Goal: Navigation & Orientation: Find specific page/section

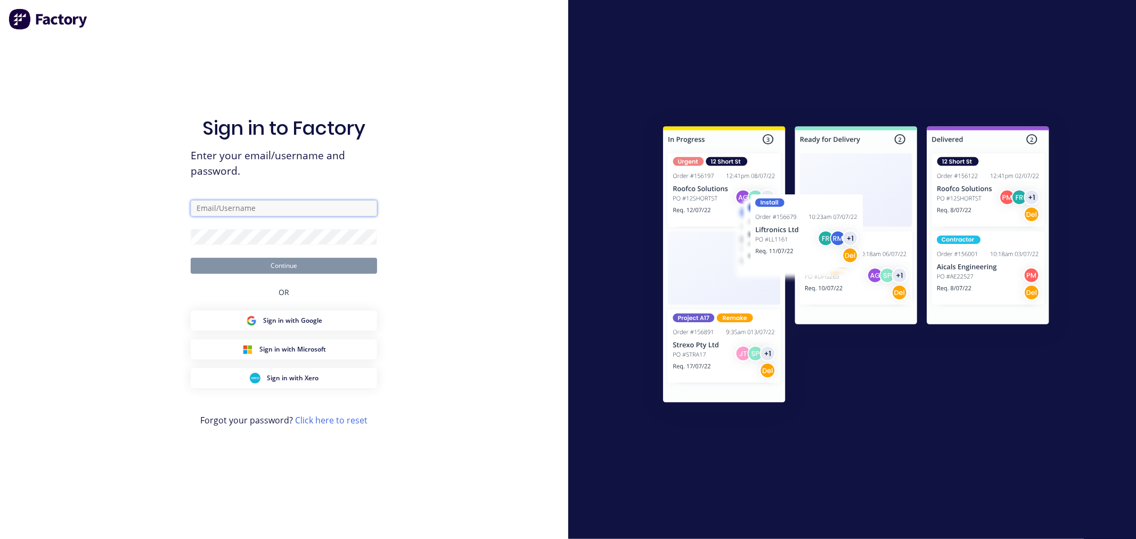
click at [218, 204] on input "text" at bounding box center [284, 208] width 186 height 16
type input "[PERSON_NAME][EMAIL_ADDRESS][DOMAIN_NAME]"
click at [221, 264] on button "Continue" at bounding box center [284, 266] width 186 height 16
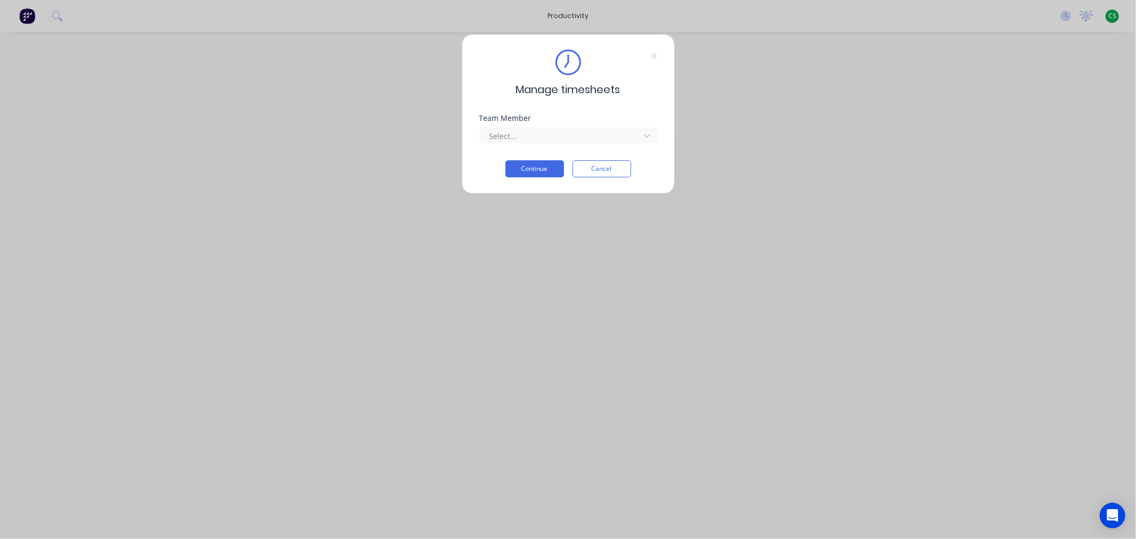
click at [1112, 14] on div "Manage timesheets Team Member Select... Continue Cancel" at bounding box center [568, 269] width 1136 height 539
click at [1112, 16] on div "Manage timesheets Team Member Select... Continue Cancel" at bounding box center [568, 269] width 1136 height 539
drag, startPoint x: 609, startPoint y: 169, endPoint x: 1029, endPoint y: 66, distance: 432.1
click at [610, 169] on button "Cancel" at bounding box center [601, 168] width 59 height 17
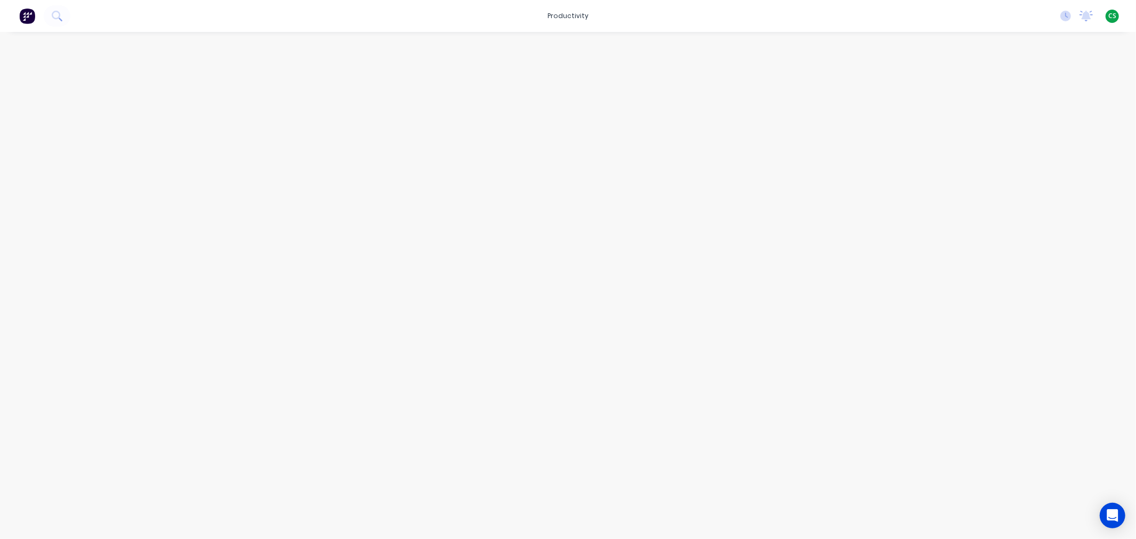
click at [1113, 14] on span "CS" at bounding box center [1112, 16] width 8 height 10
click at [1029, 134] on div "Sign out" at bounding box center [1021, 133] width 29 height 10
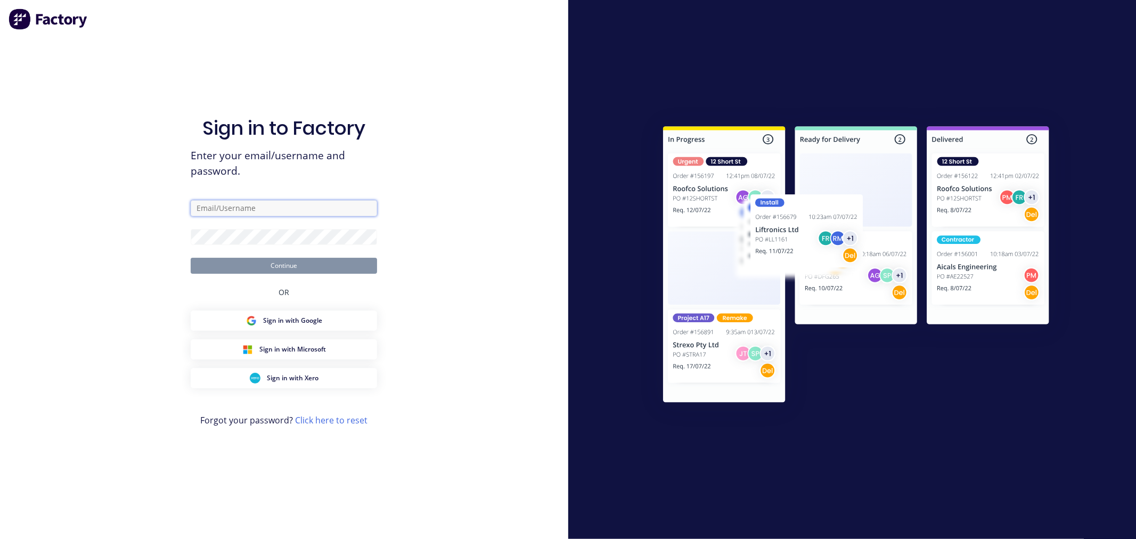
click at [237, 203] on input "text" at bounding box center [284, 208] width 186 height 16
type input "[PERSON_NAME][EMAIL_ADDRESS][DOMAIN_NAME]"
click at [226, 264] on button "Continue" at bounding box center [284, 266] width 186 height 16
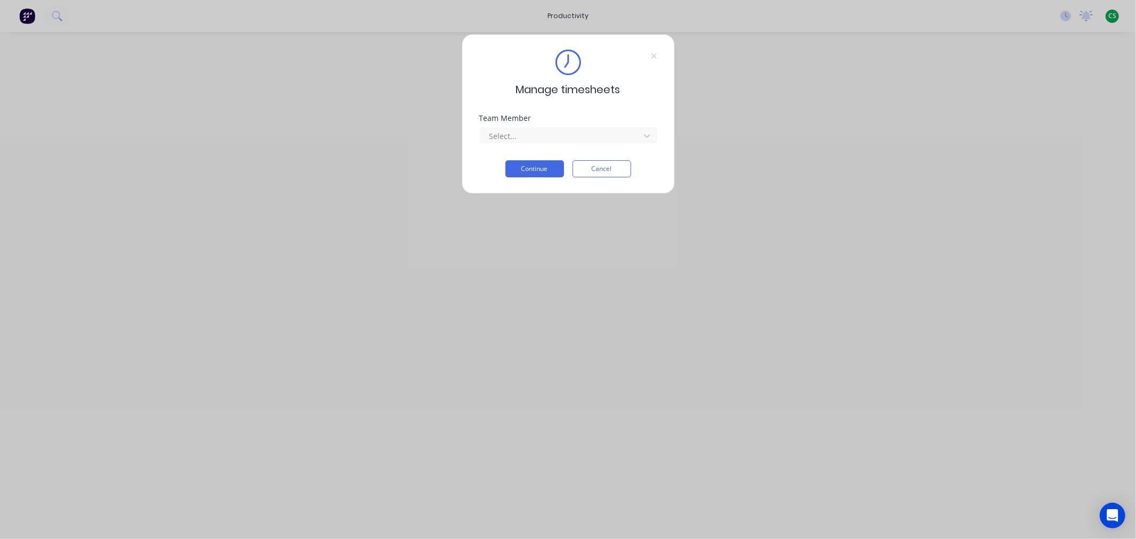
drag, startPoint x: 611, startPoint y: 174, endPoint x: 843, endPoint y: 115, distance: 239.4
click at [611, 173] on button "Cancel" at bounding box center [601, 168] width 59 height 17
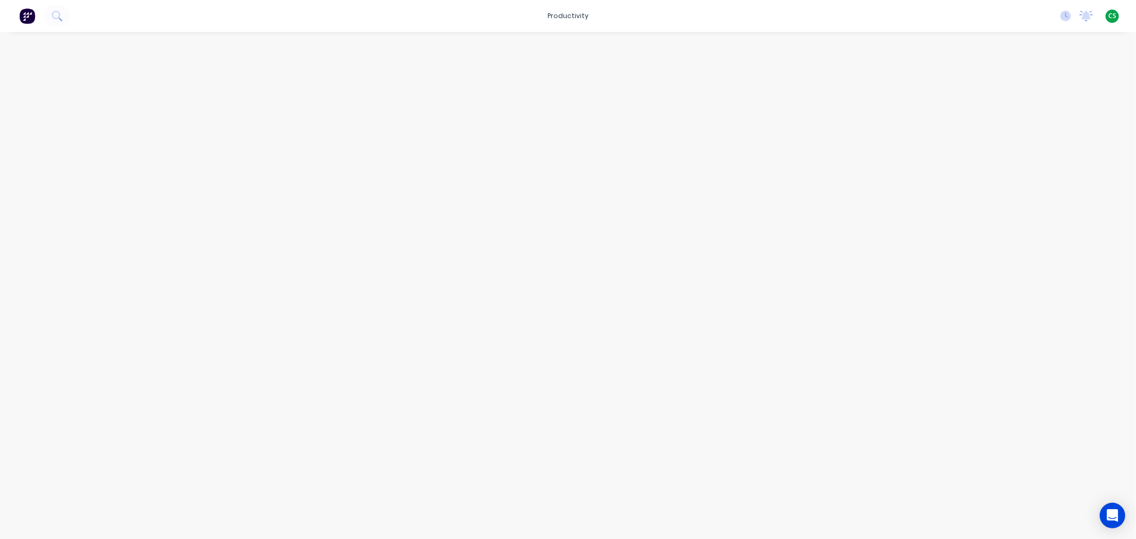
click at [1111, 17] on span "CS" at bounding box center [1112, 16] width 8 height 10
click at [1037, 135] on button "Sign out" at bounding box center [1045, 132] width 141 height 21
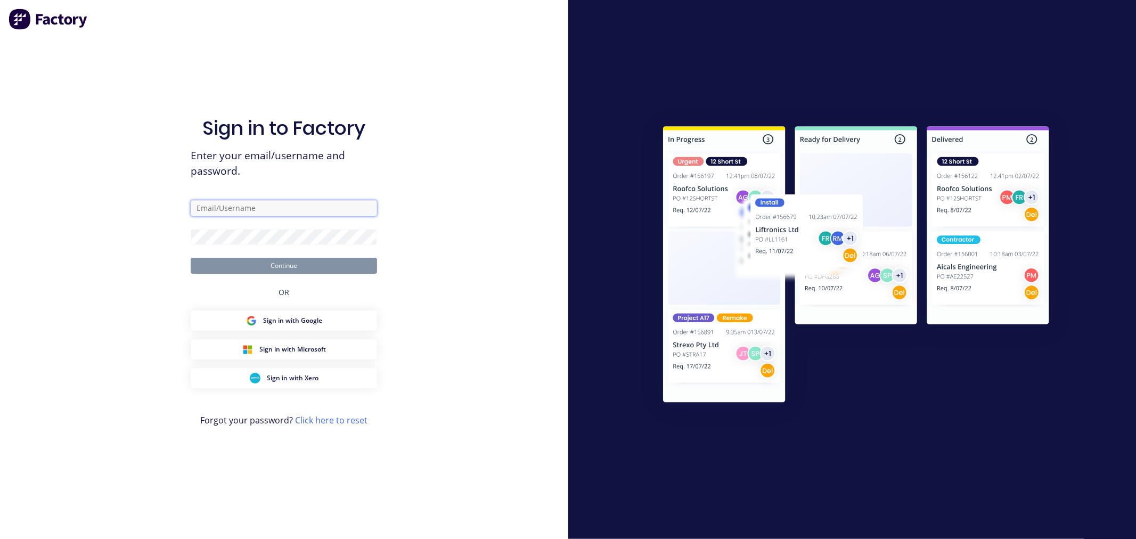
click at [241, 208] on input "text" at bounding box center [284, 208] width 186 height 16
type input "[PERSON_NAME][EMAIL_ADDRESS][DOMAIN_NAME]"
click at [240, 263] on button "Continue" at bounding box center [284, 266] width 186 height 16
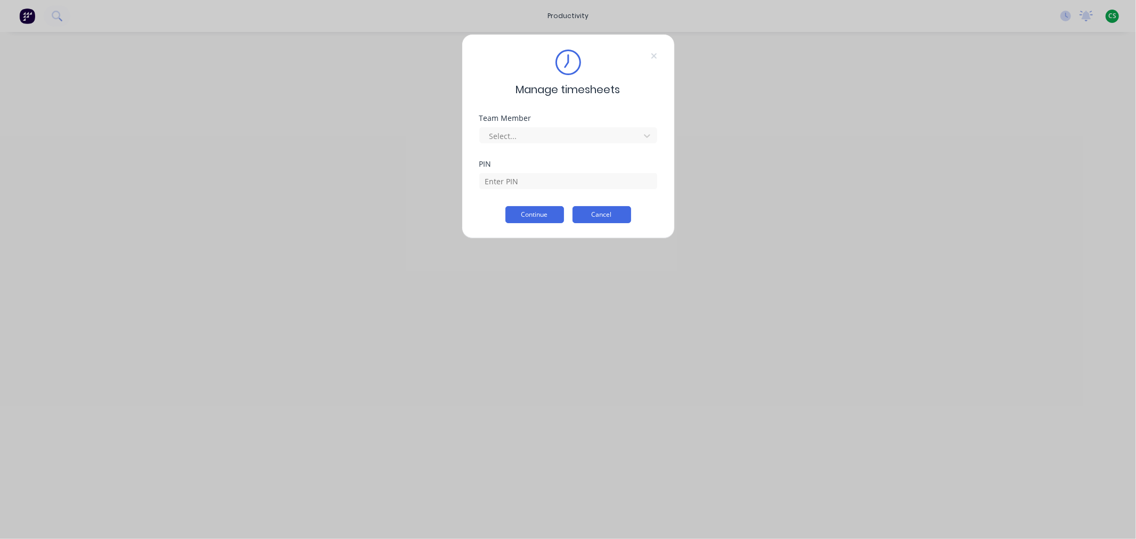
click at [599, 216] on button "Cancel" at bounding box center [601, 214] width 59 height 17
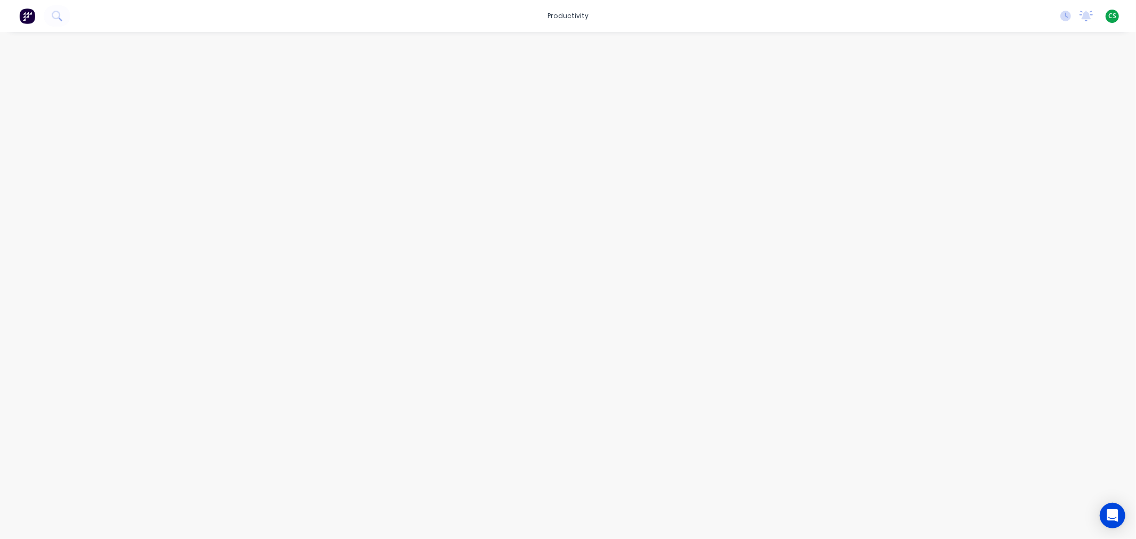
click at [1110, 17] on span "CS" at bounding box center [1112, 16] width 8 height 10
click at [1028, 133] on div "Sign out" at bounding box center [1021, 133] width 29 height 10
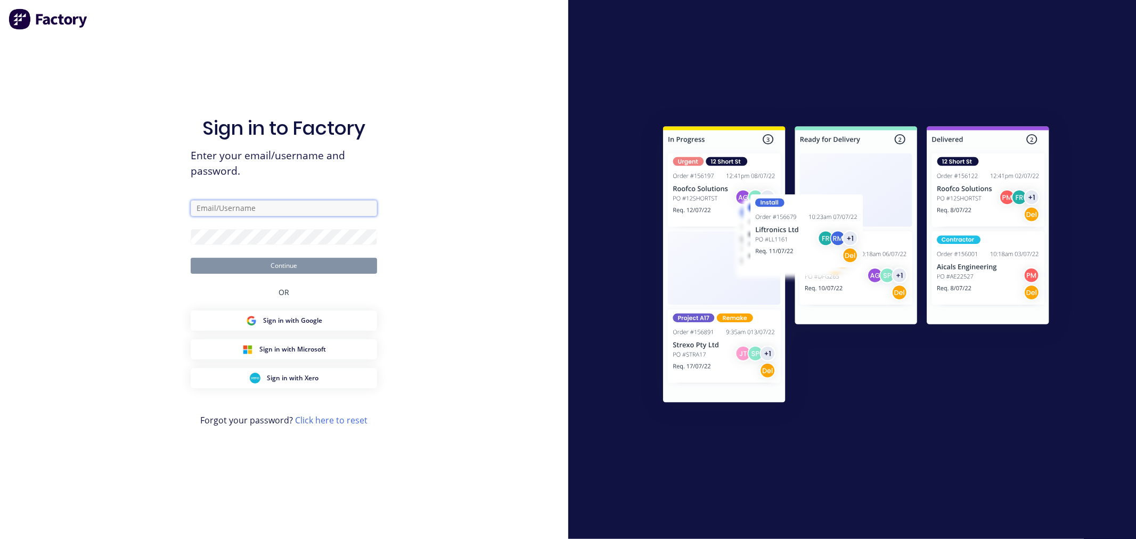
click at [211, 204] on input "text" at bounding box center [284, 208] width 186 height 16
type input "[PERSON_NAME][EMAIL_ADDRESS][DOMAIN_NAME]"
click at [225, 265] on button "Continue" at bounding box center [284, 266] width 186 height 16
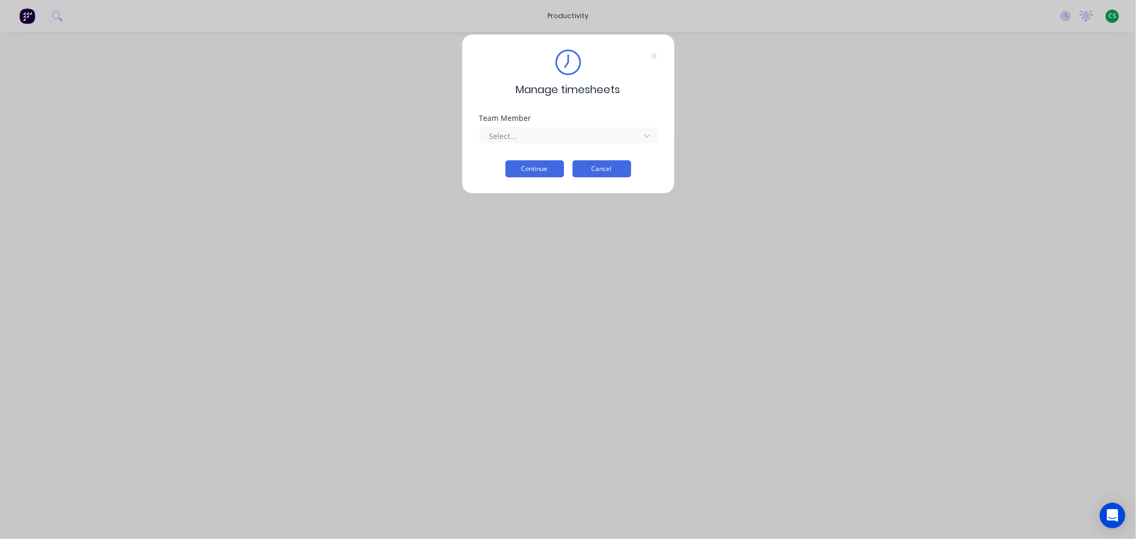
click at [588, 168] on button "Cancel" at bounding box center [601, 168] width 59 height 17
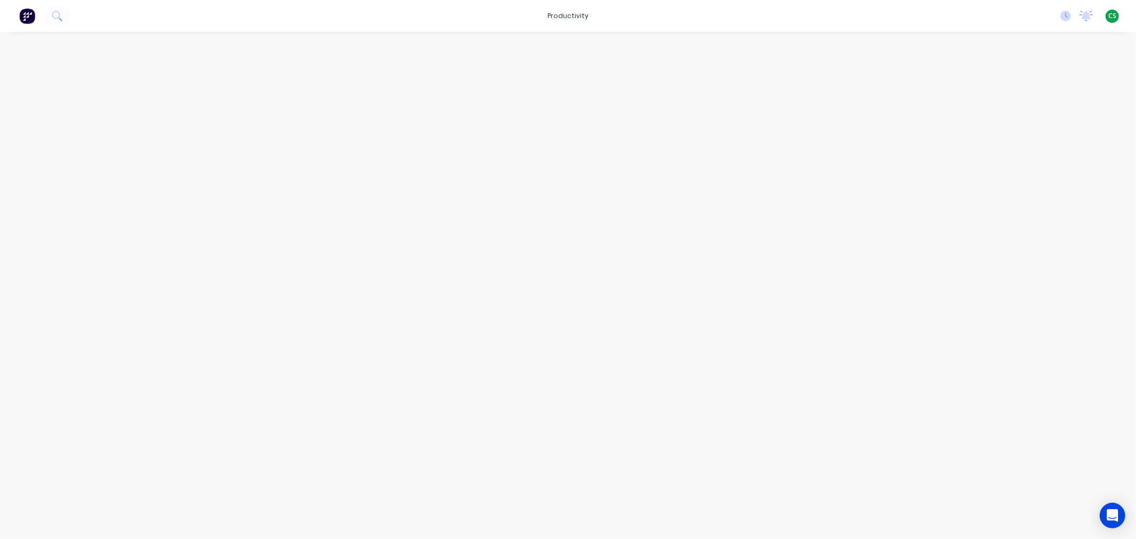
click at [1111, 16] on span "CS" at bounding box center [1112, 16] width 8 height 10
click at [1023, 134] on div "Sign out" at bounding box center [1021, 133] width 29 height 10
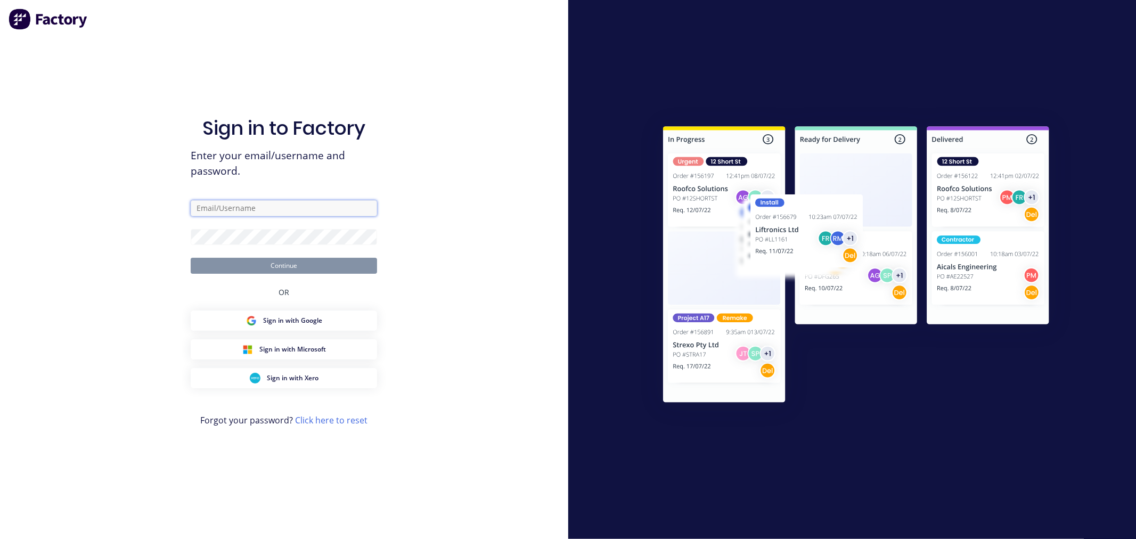
click at [225, 210] on input "text" at bounding box center [284, 208] width 186 height 16
type input "[PERSON_NAME][EMAIL_ADDRESS][DOMAIN_NAME]"
click at [225, 263] on button "Continue" at bounding box center [284, 266] width 186 height 16
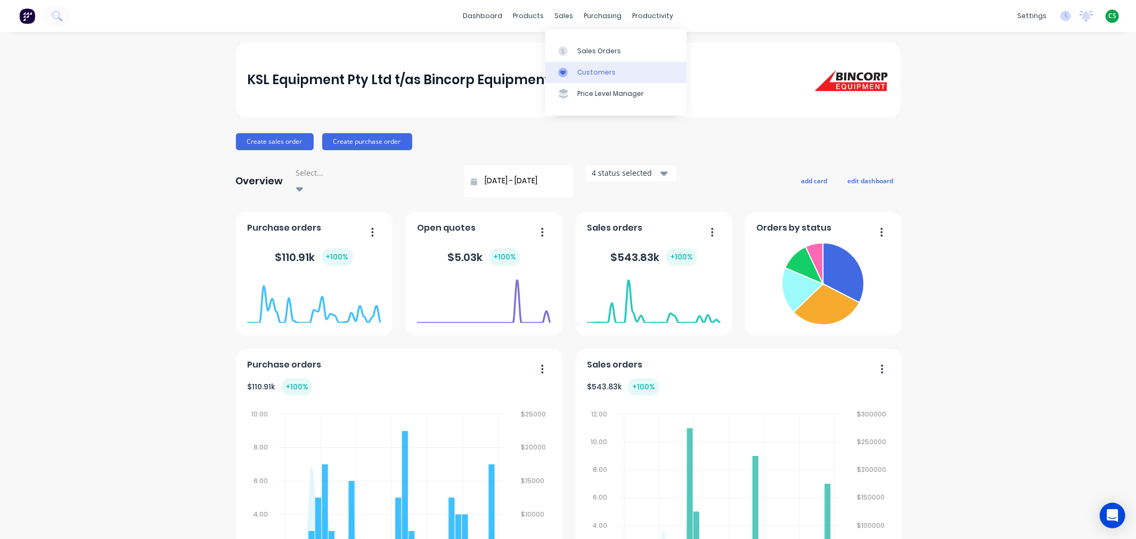
click at [587, 73] on div "Customers" at bounding box center [596, 73] width 38 height 10
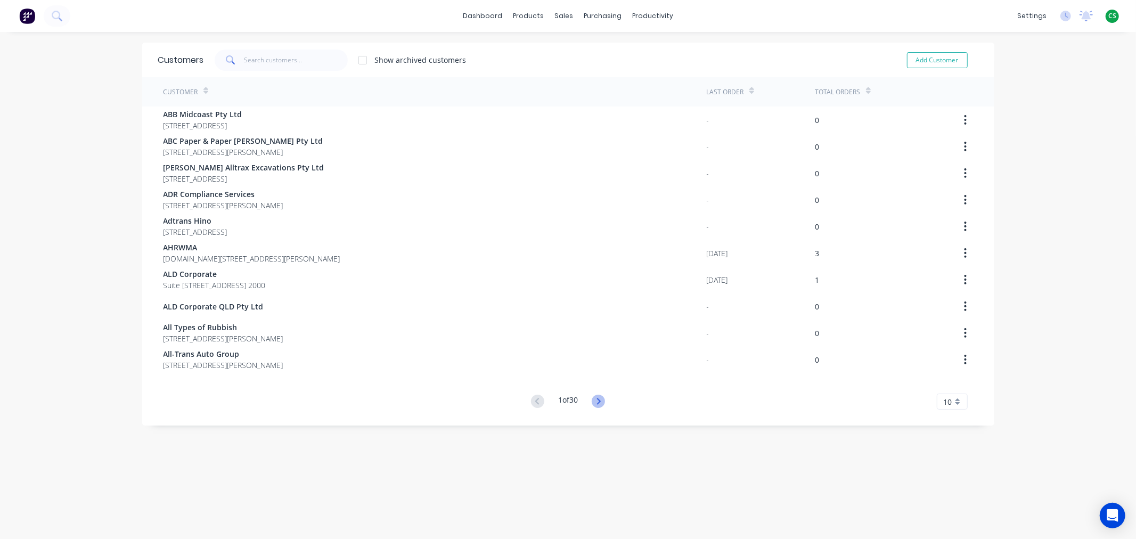
click at [597, 400] on icon at bounding box center [599, 401] width 4 height 6
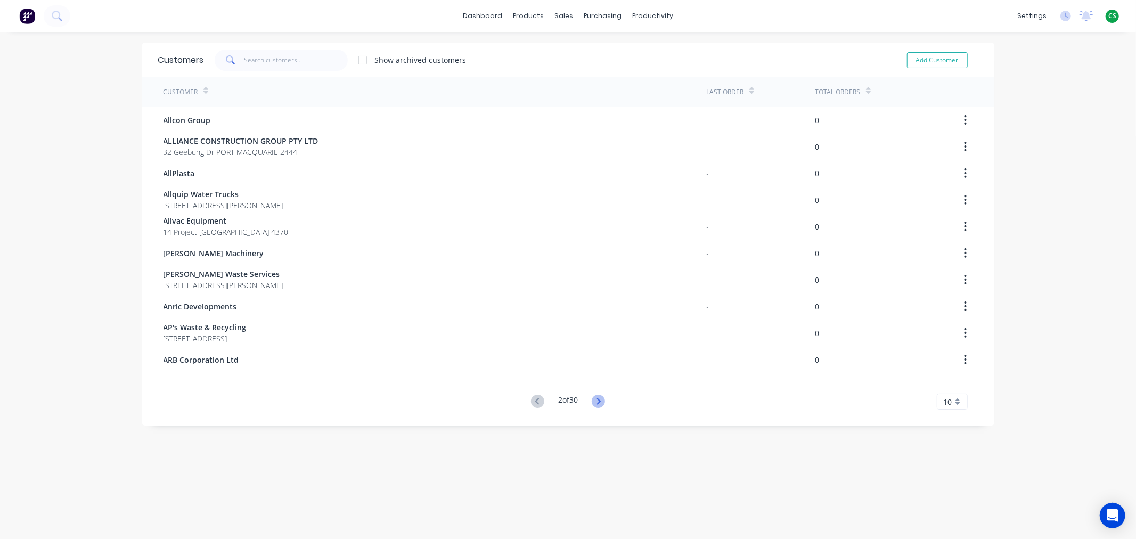
click at [595, 401] on icon at bounding box center [598, 401] width 13 height 13
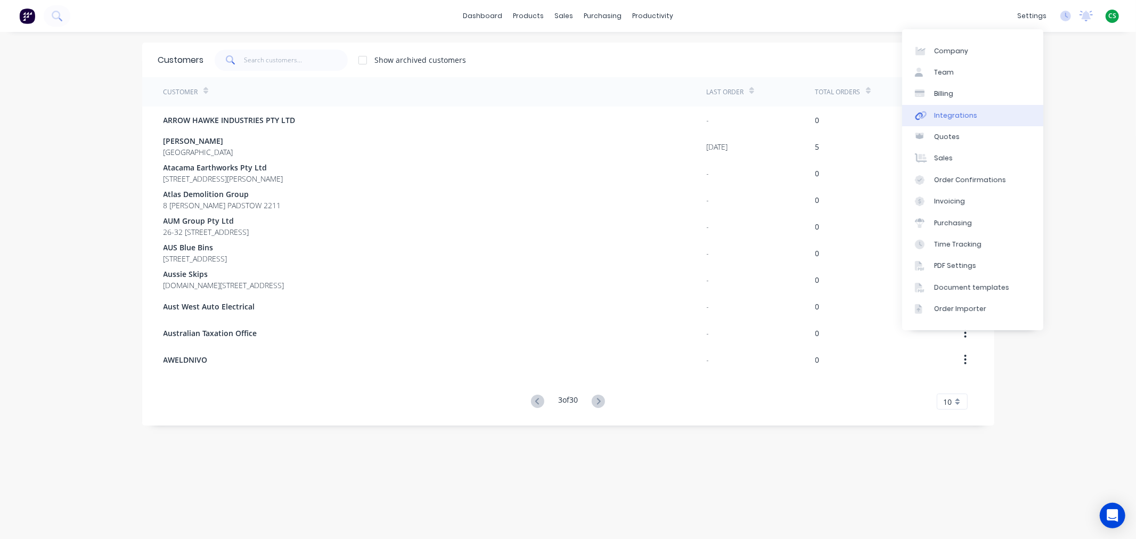
click at [966, 113] on div "Integrations" at bounding box center [955, 116] width 43 height 10
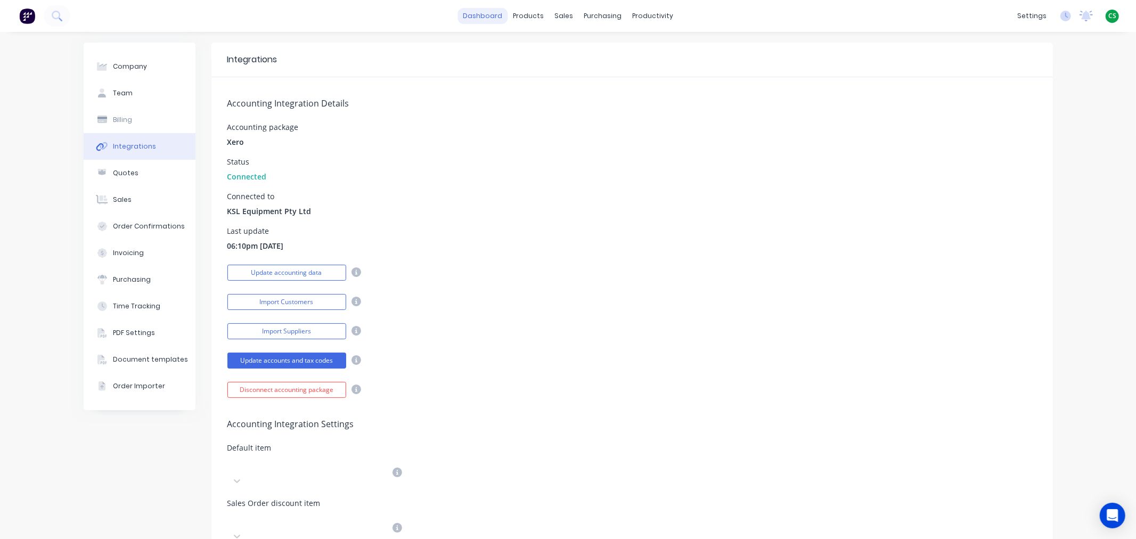
click at [486, 14] on link "dashboard" at bounding box center [482, 16] width 50 height 16
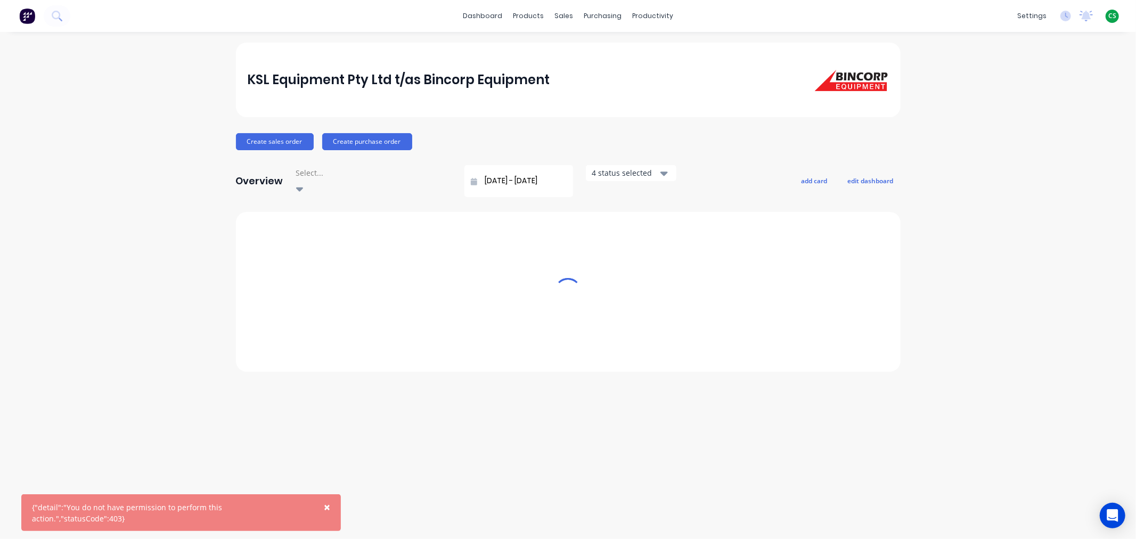
click at [1111, 16] on span "CS" at bounding box center [1112, 16] width 8 height 10
click at [1028, 133] on div "Sign out" at bounding box center [1021, 133] width 29 height 10
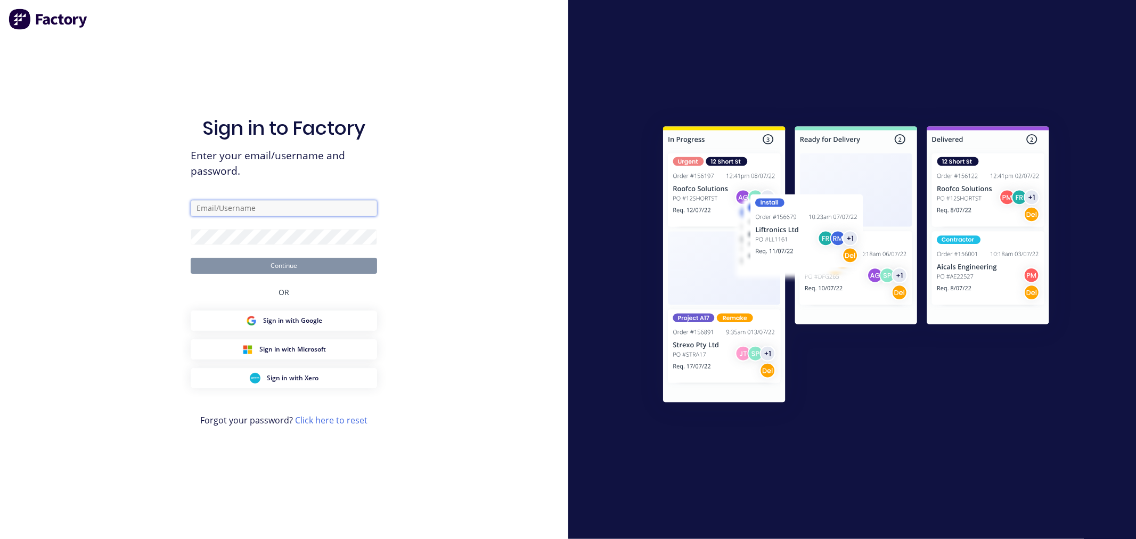
click at [259, 210] on input "text" at bounding box center [284, 208] width 186 height 16
type input "[PERSON_NAME][EMAIL_ADDRESS][DOMAIN_NAME]"
click at [213, 265] on button "Continue" at bounding box center [284, 266] width 186 height 16
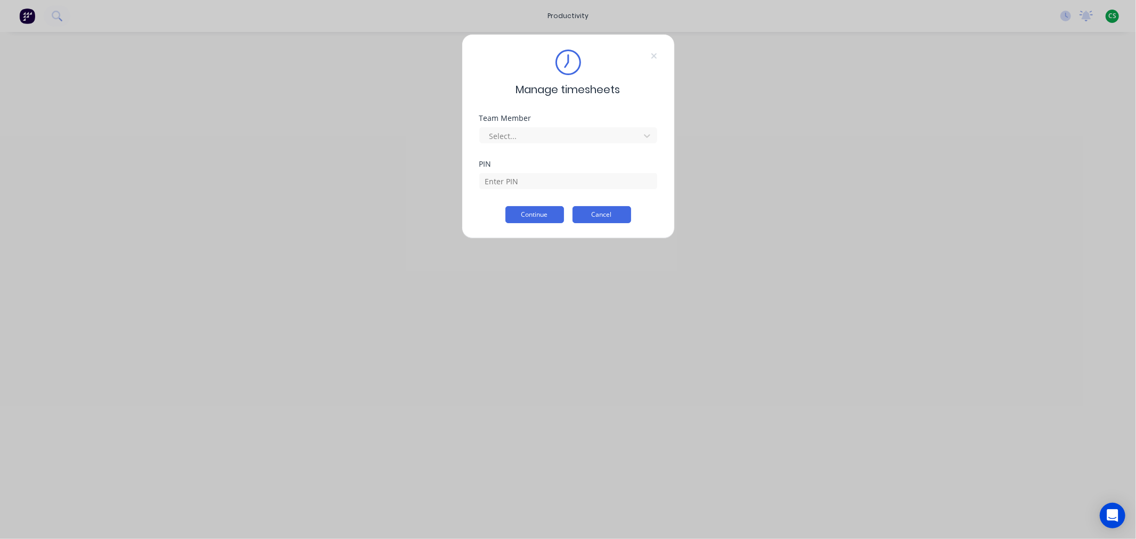
click at [583, 215] on button "Cancel" at bounding box center [601, 214] width 59 height 17
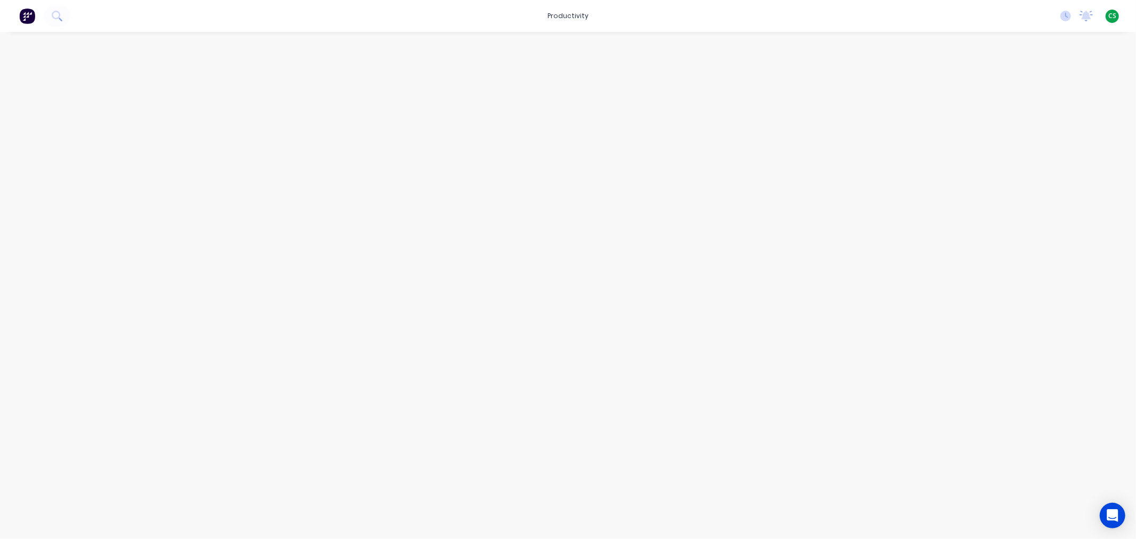
click at [1113, 17] on span "CS" at bounding box center [1112, 16] width 8 height 10
